Goal: Find specific page/section: Find specific page/section

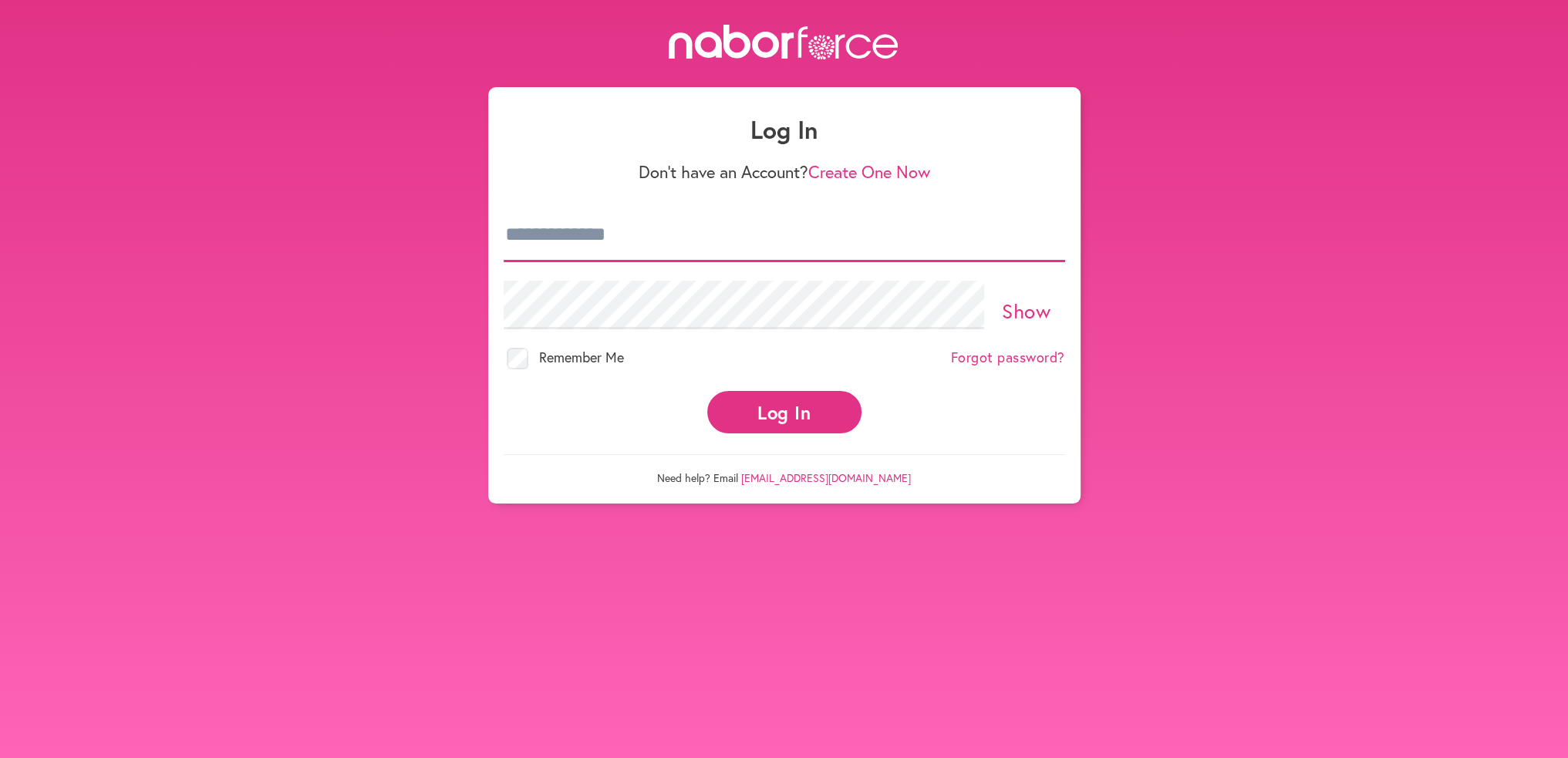
type input "**********"
click at [809, 417] on button "Log In" at bounding box center [784, 411] width 154 height 42
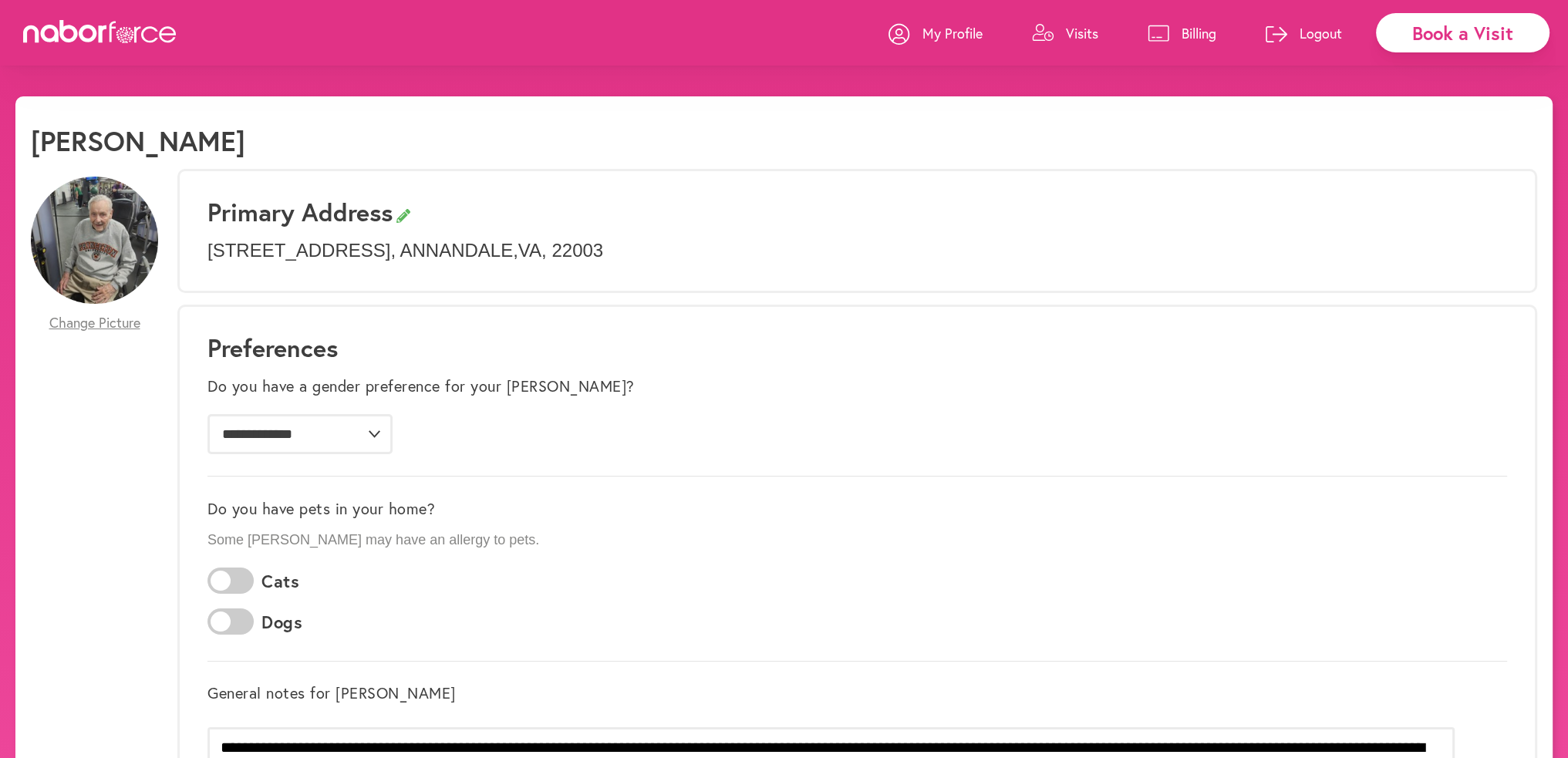
click at [1074, 32] on p "Visits" at bounding box center [1083, 33] width 32 height 19
